Goal: Contribute content: Add original content to the website for others to see

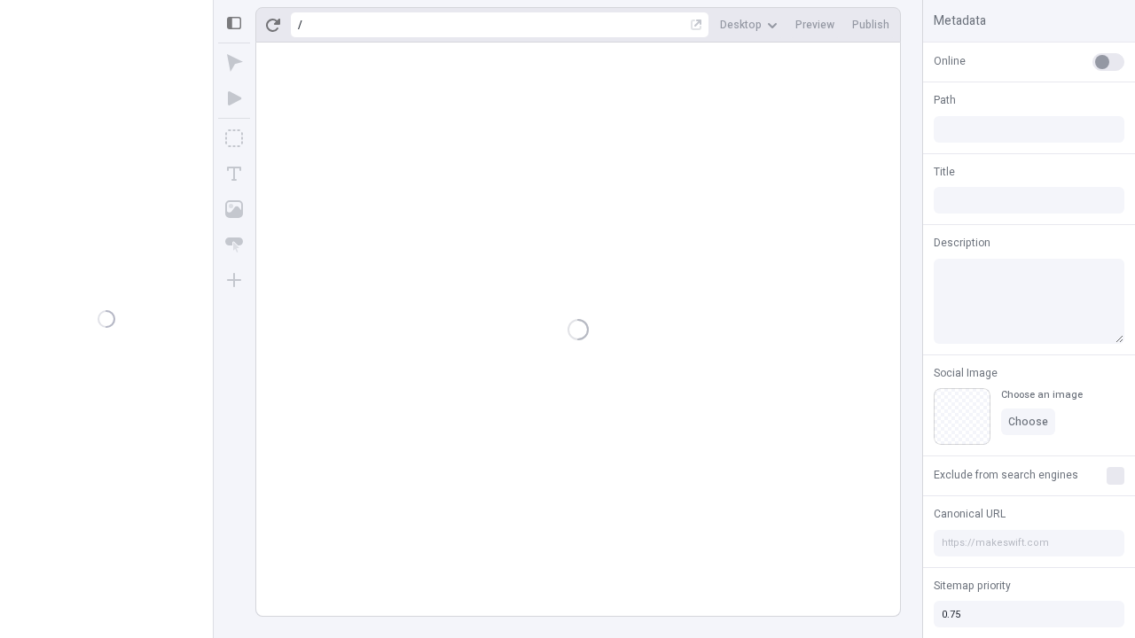
type input "/page"
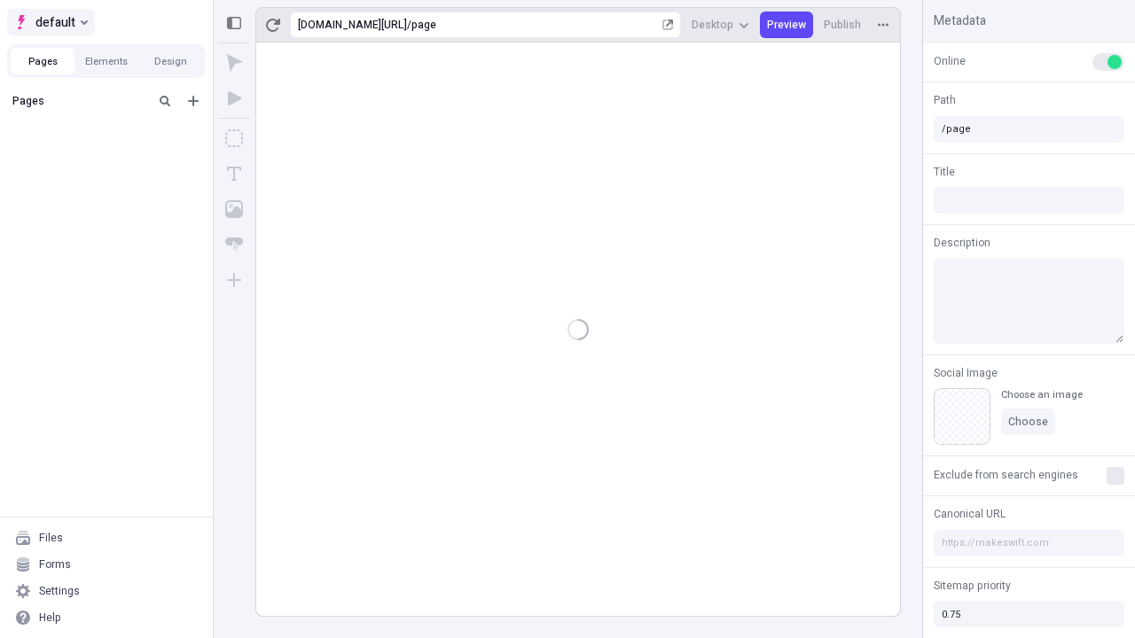
click at [50, 22] on span "default" at bounding box center [55, 22] width 40 height 21
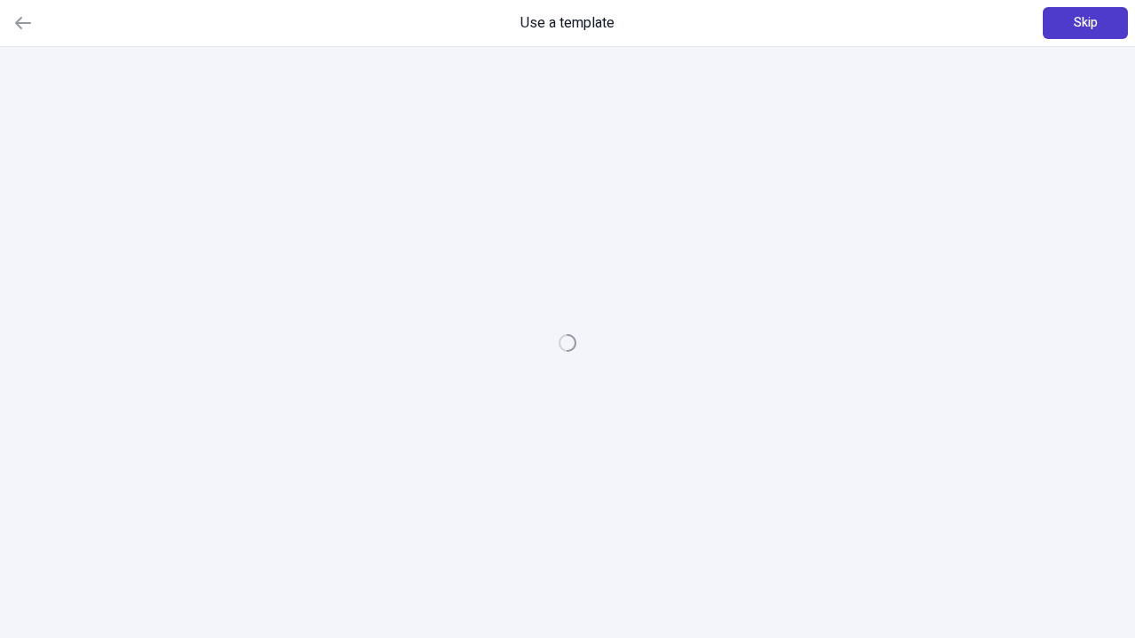
click at [1085, 23] on span "Skip" at bounding box center [1085, 23] width 24 height 20
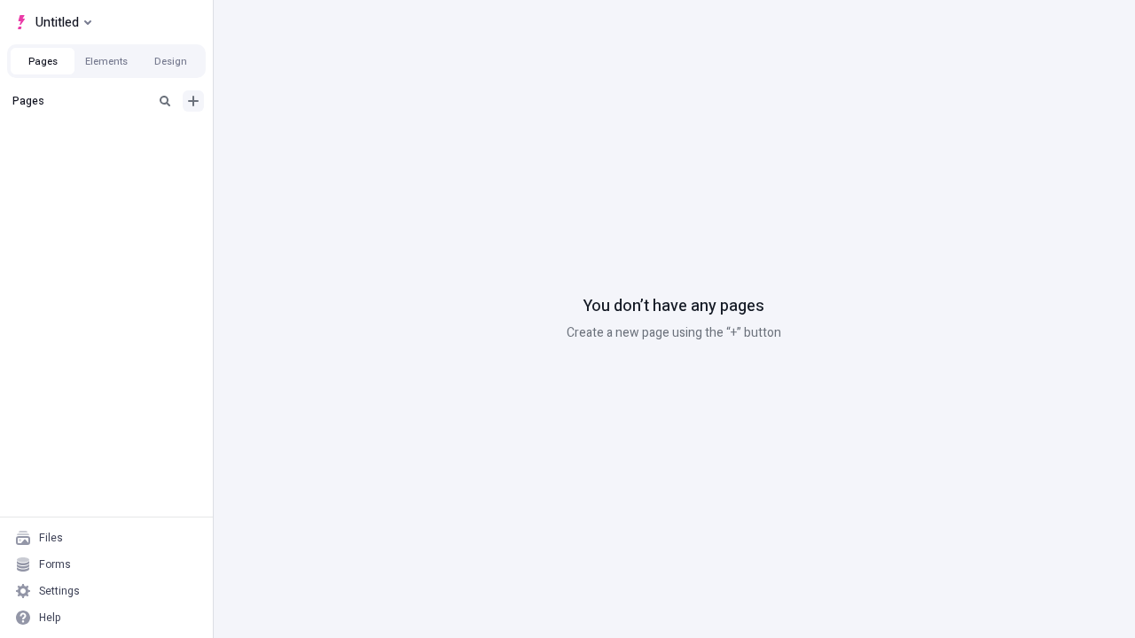
click at [193, 101] on icon "Add new" at bounding box center [193, 101] width 11 height 11
click at [287, 137] on span "Blank page" at bounding box center [298, 137] width 110 height 14
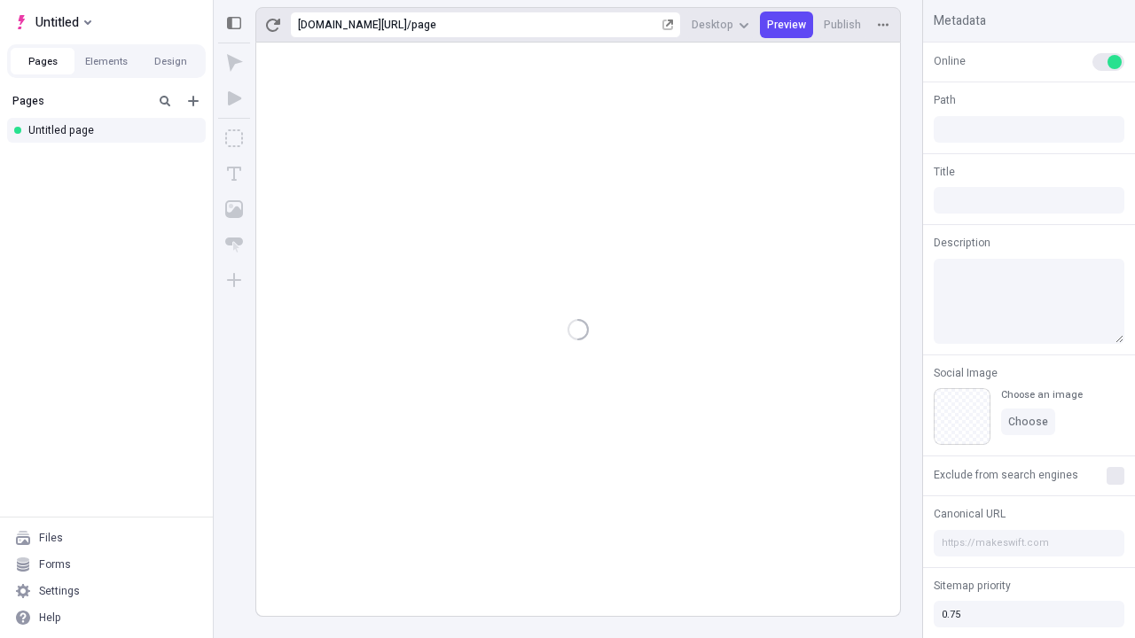
type input "/page"
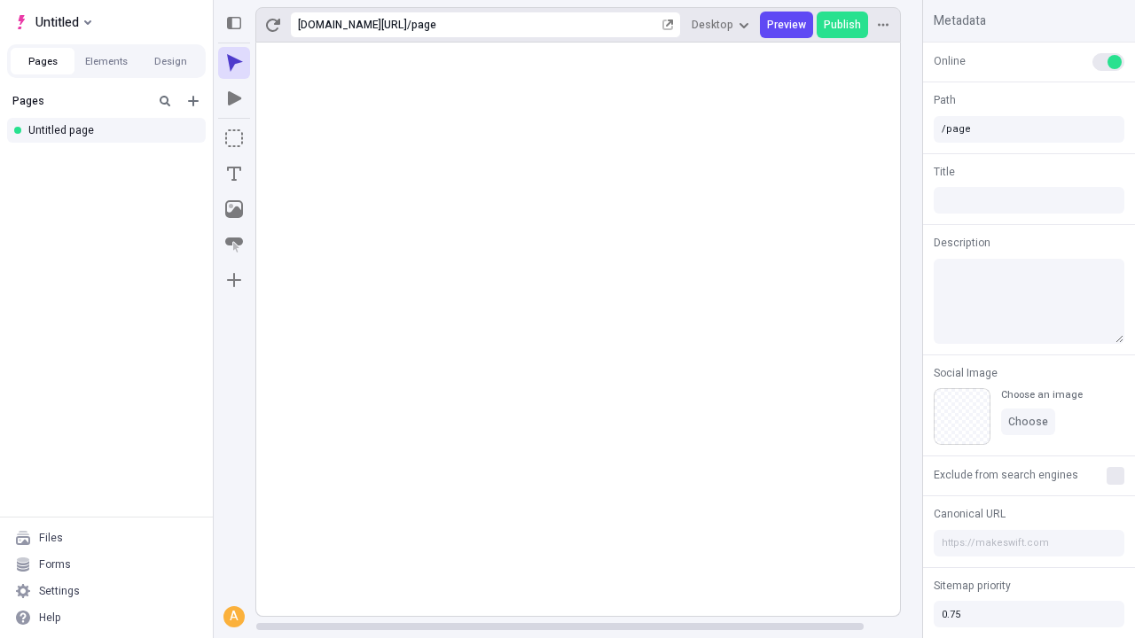
click at [234, 138] on icon "Box" at bounding box center [234, 138] width 18 height 18
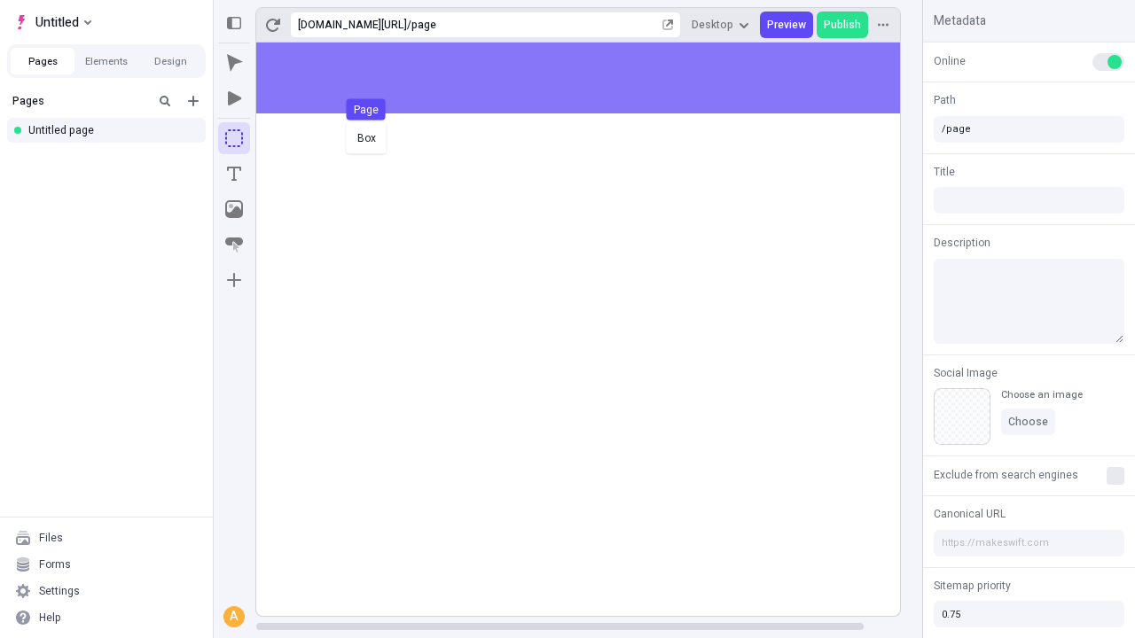
click at [596, 78] on div "Box Page" at bounding box center [567, 319] width 1135 height 638
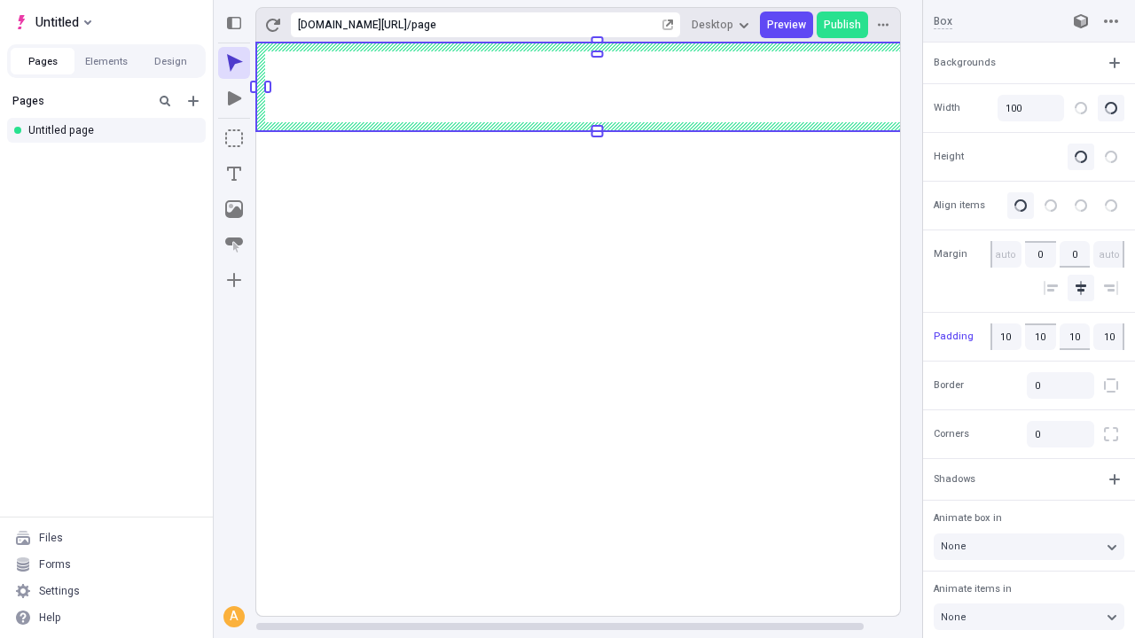
click at [234, 209] on icon "Image" at bounding box center [234, 209] width 18 height 18
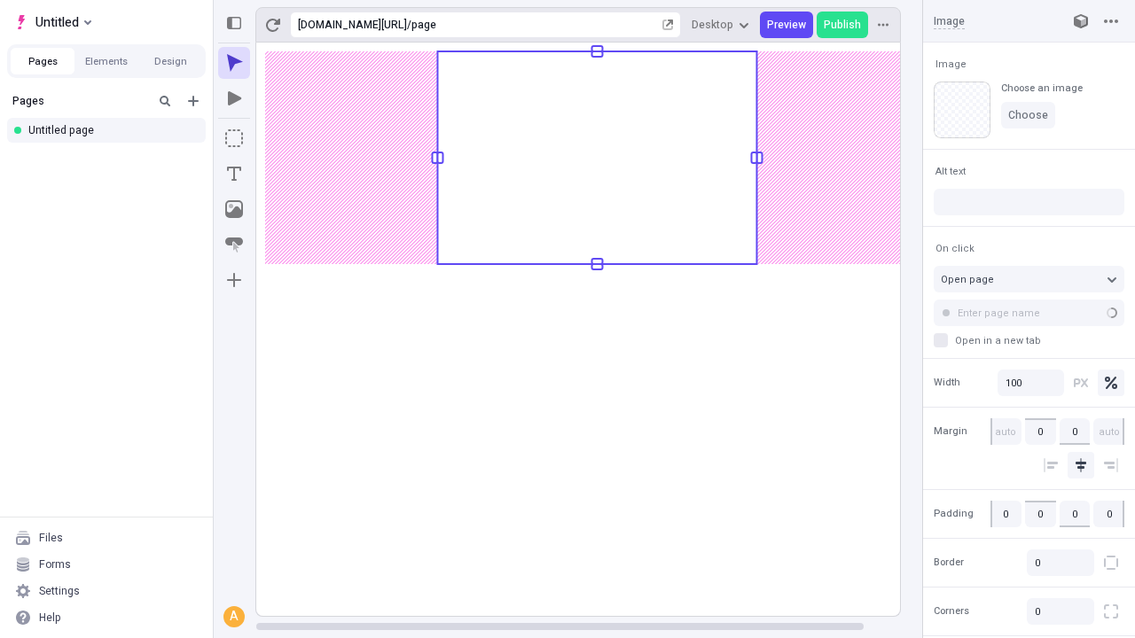
click at [234, 174] on icon "Text" at bounding box center [234, 174] width 14 height 14
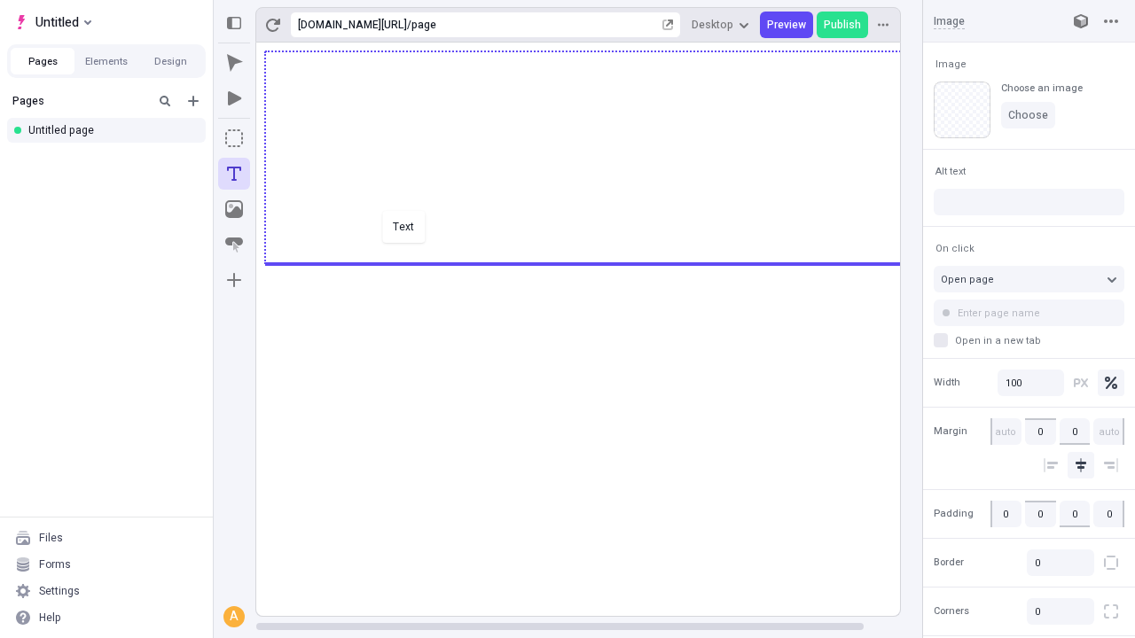
click at [596, 262] on div "Text" at bounding box center [567, 319] width 1135 height 638
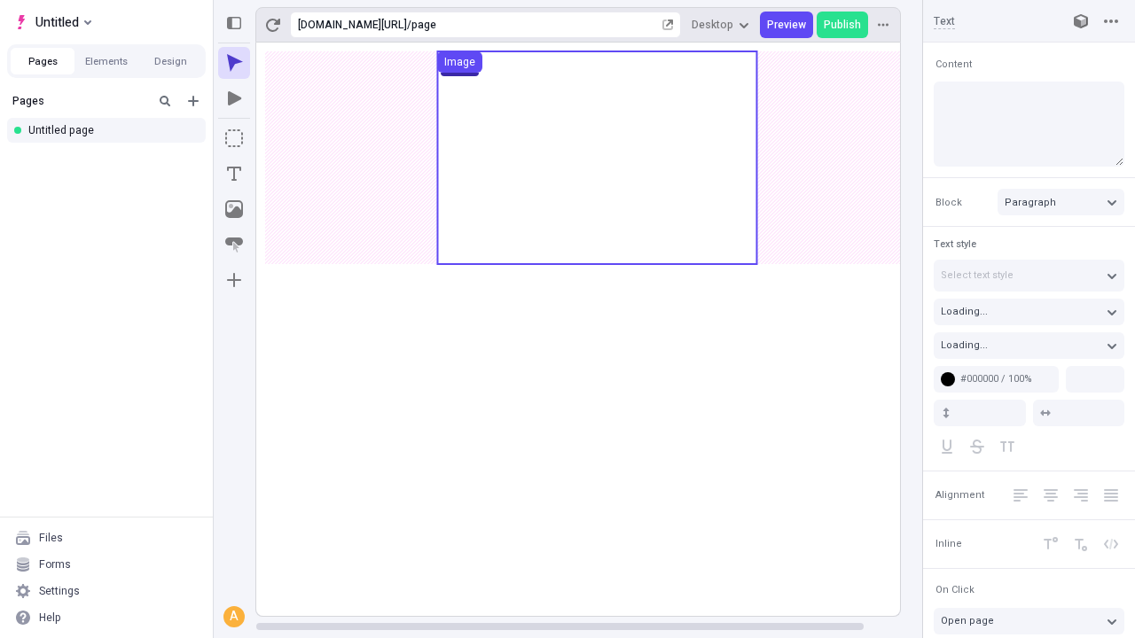
type input "18"
type input "1.5"
type textarea "Interactively maximize go forward bandwidth. Energistically envisioneer B2C met…"
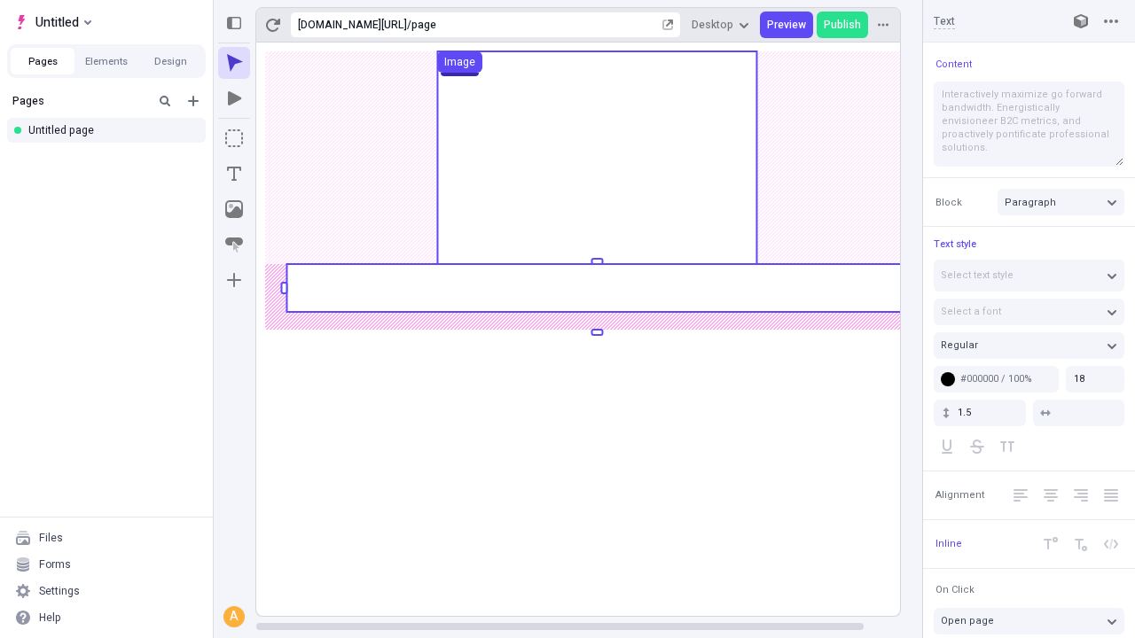
click at [596, 288] on rect at bounding box center [596, 288] width 620 height 48
click at [596, 288] on rect at bounding box center [597, 329] width 682 height 573
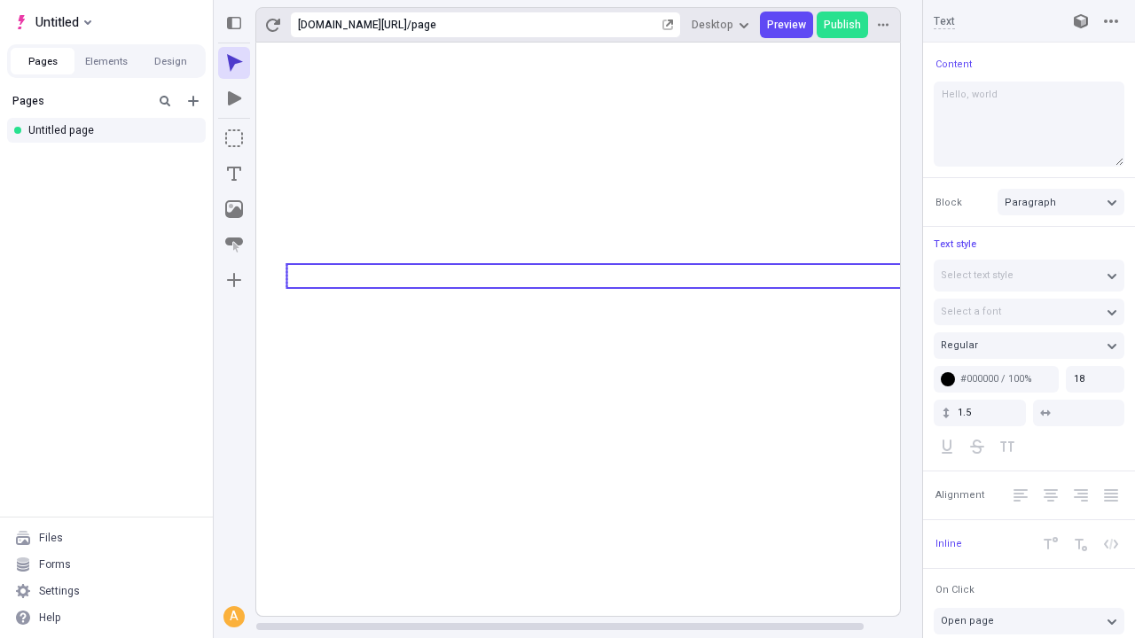
type textarea "Hello, world!"
click at [234, 209] on icon "Image" at bounding box center [234, 209] width 18 height 18
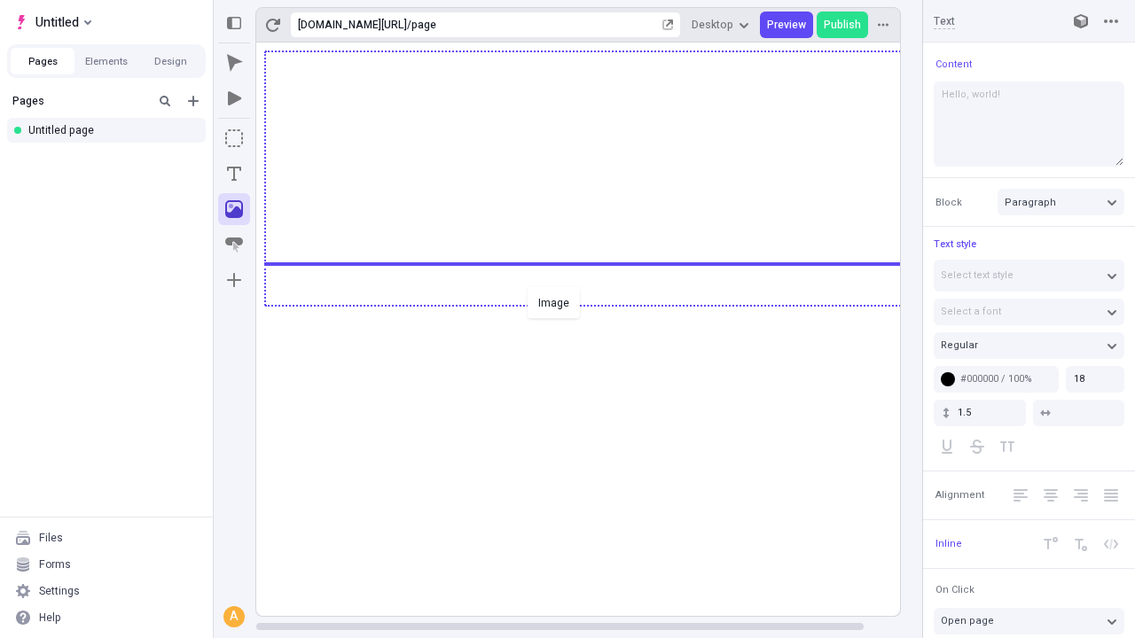
click at [596, 304] on div "Image" at bounding box center [567, 319] width 1135 height 638
